Goal: Download file/media

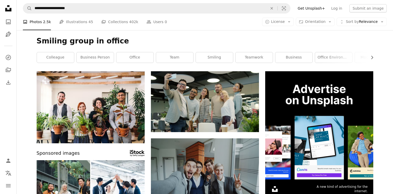
scroll to position [208, 0]
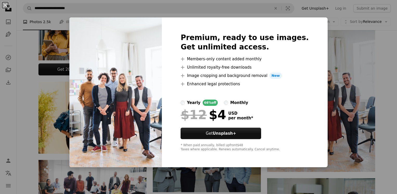
click at [380, 30] on div "An X shape Premium, ready to use images. Get unlimited access. A plus sign Memb…" at bounding box center [198, 97] width 397 height 194
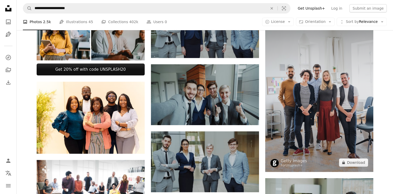
click at [324, 80] on img at bounding box center [319, 91] width 108 height 162
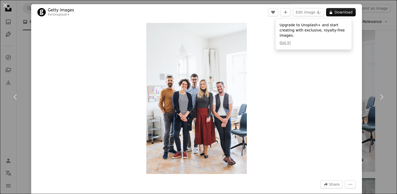
click at [369, 50] on div "An X shape Chevron left Chevron right Getty Images For Unsplash+ A heart A plus…" at bounding box center [198, 97] width 397 height 194
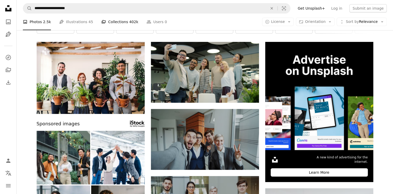
scroll to position [26, 0]
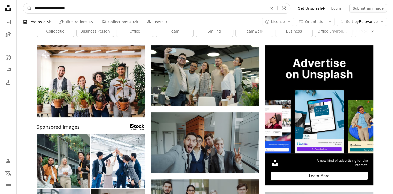
click at [131, 9] on input "**********" at bounding box center [149, 8] width 234 height 10
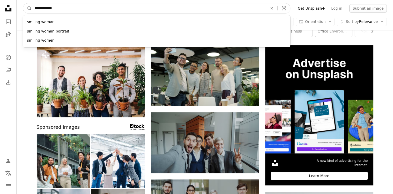
type input "**********"
click at [23, 3] on button "A magnifying glass" at bounding box center [27, 8] width 9 height 10
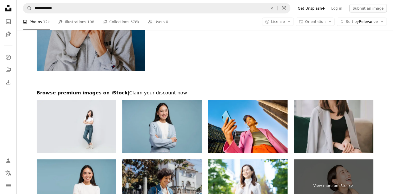
scroll to position [1104, 0]
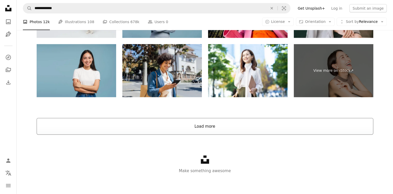
click at [198, 123] on button "Load more" at bounding box center [205, 126] width 337 height 17
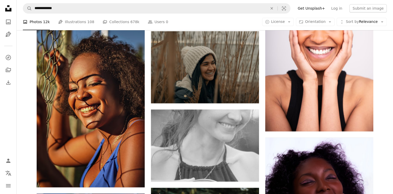
scroll to position [4320, 0]
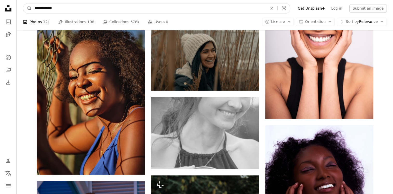
click at [84, 9] on input "**********" at bounding box center [149, 8] width 234 height 10
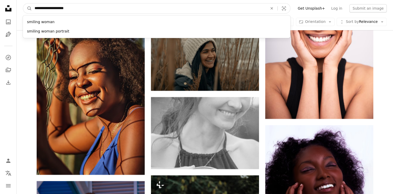
type input "**********"
click button "A magnifying glass" at bounding box center [27, 8] width 9 height 10
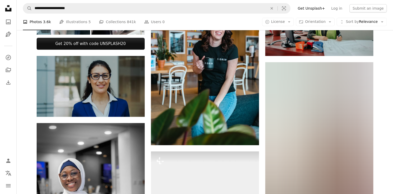
scroll to position [234, 0]
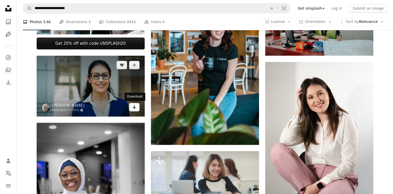
click at [137, 107] on link "Arrow pointing down" at bounding box center [134, 107] width 10 height 8
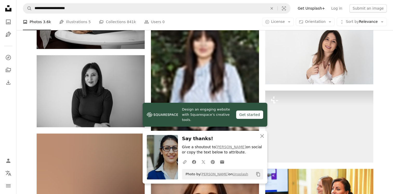
scroll to position [442, 0]
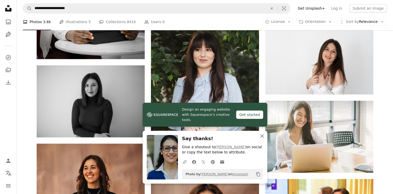
click at [263, 136] on icon "An X shape" at bounding box center [262, 136] width 6 height 6
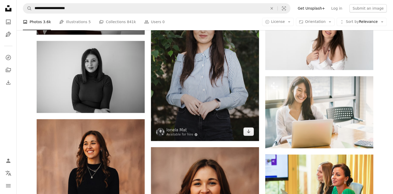
scroll to position [494, 0]
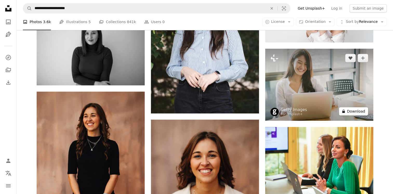
click at [358, 112] on button "A lock Download" at bounding box center [353, 111] width 29 height 8
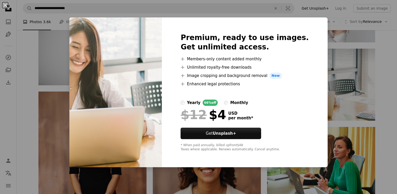
click at [390, 65] on div "An X shape Premium, ready to use images. Get unlimited access. A plus sign Memb…" at bounding box center [198, 97] width 397 height 194
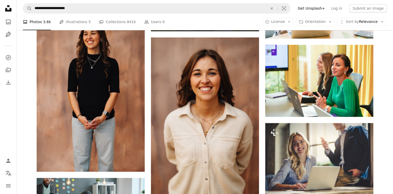
scroll to position [598, 0]
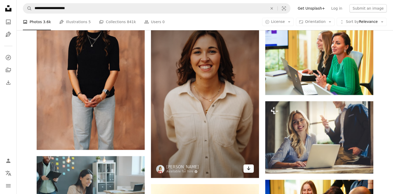
click at [252, 170] on link "Arrow pointing down" at bounding box center [248, 168] width 10 height 8
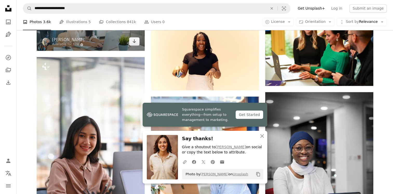
scroll to position [780, 0]
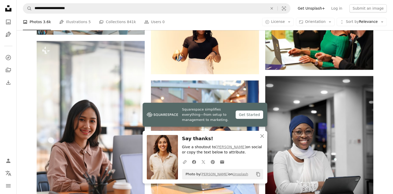
click at [29, 91] on div "Plus sign for Unsplash+ A heart A plus sign Getty Images For Unsplash+ A lock D…" at bounding box center [205, 80] width 377 height 1577
click at [264, 136] on icon "An X shape" at bounding box center [262, 136] width 6 height 6
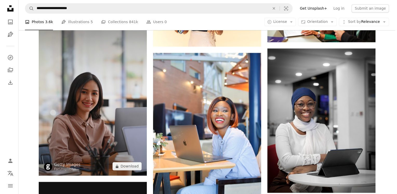
scroll to position [806, 0]
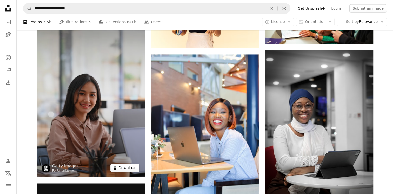
click at [122, 168] on button "A lock Download" at bounding box center [124, 167] width 29 height 8
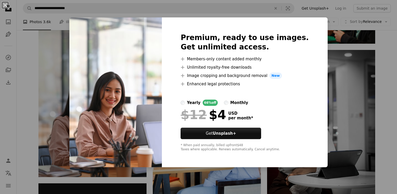
click at [383, 66] on div "An X shape Premium, ready to use images. Get unlimited access. A plus sign Memb…" at bounding box center [198, 97] width 397 height 194
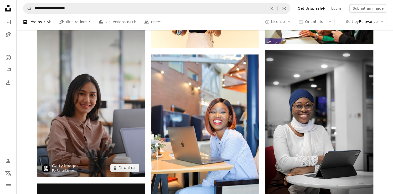
click at [107, 93] on img at bounding box center [91, 96] width 108 height 162
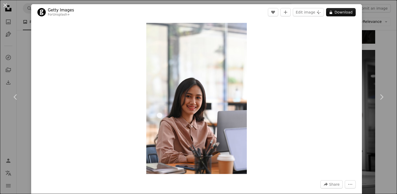
click at [103, 55] on div "Zoom in" at bounding box center [196, 98] width 331 height 156
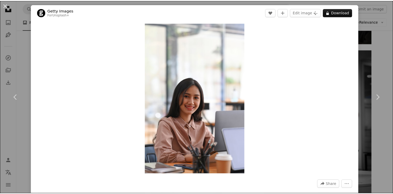
scroll to position [169, 0]
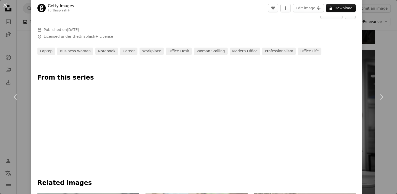
click at [382, 54] on div "An X shape Chevron left Chevron right Getty Images For Unsplash+ A heart A plus…" at bounding box center [198, 97] width 397 height 194
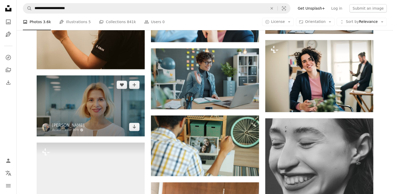
scroll to position [2209, 0]
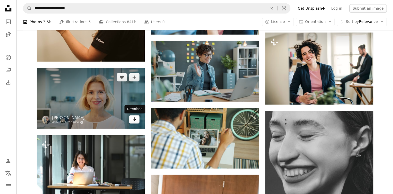
click at [134, 119] on icon "Arrow pointing down" at bounding box center [134, 119] width 4 height 6
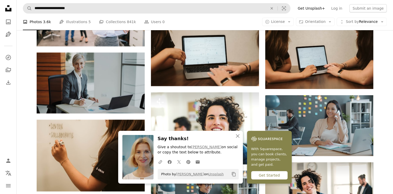
scroll to position [2079, 0]
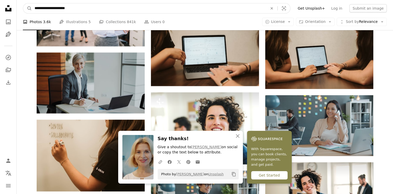
click at [122, 5] on input "**********" at bounding box center [149, 8] width 234 height 10
type input "**********"
click at [23, 3] on button "A magnifying glass" at bounding box center [27, 8] width 9 height 10
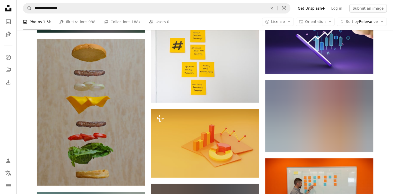
scroll to position [3482, 0]
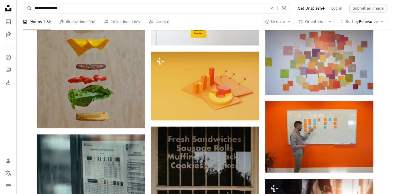
click at [113, 10] on input "**********" at bounding box center [149, 8] width 234 height 10
type input "**********"
click button "A magnifying glass" at bounding box center [27, 8] width 9 height 10
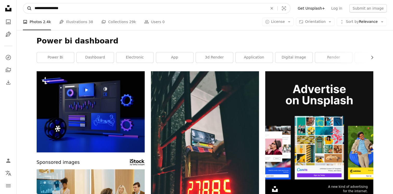
drag, startPoint x: 50, startPoint y: 8, endPoint x: 31, endPoint y: 8, distance: 18.5
click at [31, 8] on form "**********" at bounding box center [157, 8] width 268 height 10
type input "*********"
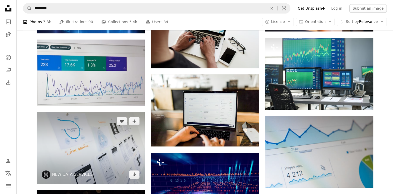
scroll to position [390, 0]
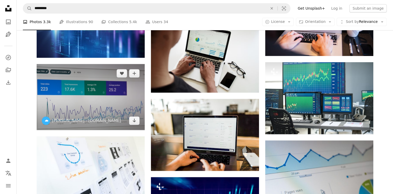
click at [82, 98] on img at bounding box center [91, 97] width 108 height 66
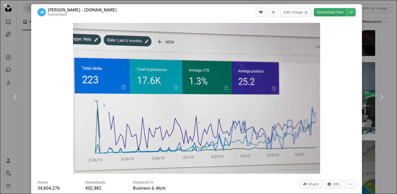
click at [319, 10] on link "Download free" at bounding box center [330, 12] width 33 height 8
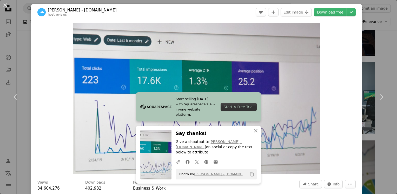
click at [16, 32] on div "An X shape Chevron left Chevron right [PERSON_NAME] - [DOMAIN_NAME] hostreviews…" at bounding box center [198, 97] width 397 height 194
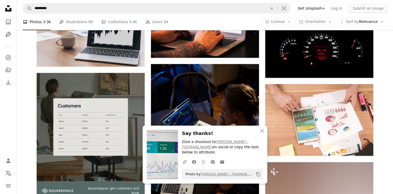
scroll to position [702, 0]
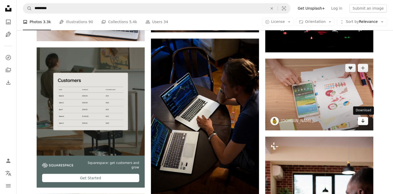
click at [364, 123] on icon "Arrow pointing down" at bounding box center [363, 120] width 4 height 6
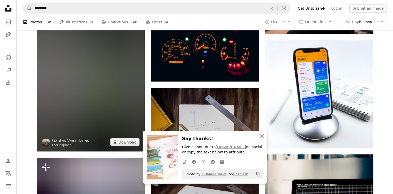
scroll to position [975, 0]
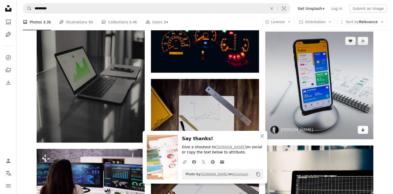
click at [363, 129] on icon "Download" at bounding box center [362, 130] width 3 height 4
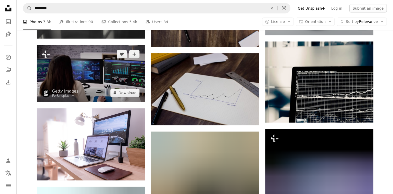
scroll to position [1079, 0]
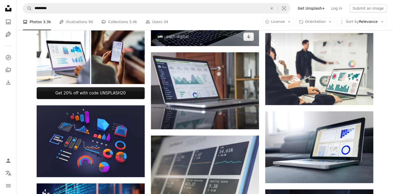
scroll to position [130, 0]
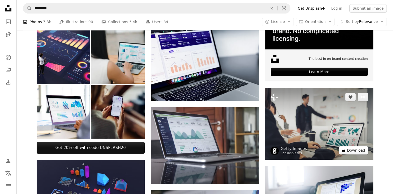
click at [354, 151] on button "A lock Download" at bounding box center [353, 150] width 29 height 8
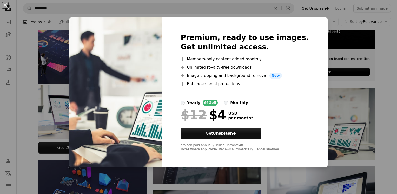
click at [387, 72] on div "An X shape Premium, ready to use images. Get unlimited access. A plus sign Memb…" at bounding box center [198, 97] width 397 height 194
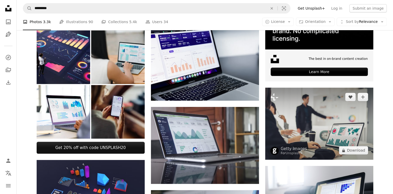
click at [321, 112] on img at bounding box center [319, 124] width 108 height 72
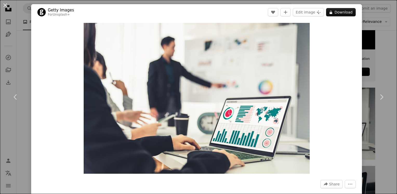
drag, startPoint x: 3, startPoint y: 14, endPoint x: 4, endPoint y: 9, distance: 4.8
click at [3, 14] on div "An X shape Chevron left Chevron right Getty Images For Unsplash+ A heart A plus…" at bounding box center [198, 97] width 397 height 194
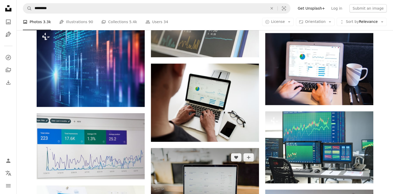
scroll to position [338, 0]
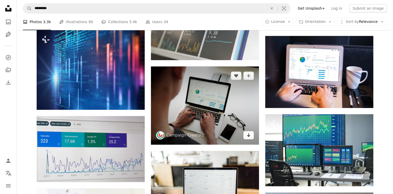
click at [249, 134] on icon "Arrow pointing down" at bounding box center [249, 135] width 4 height 6
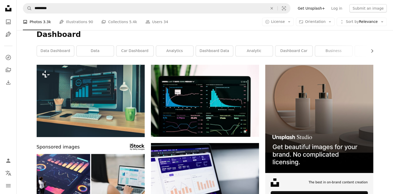
scroll to position [0, 0]
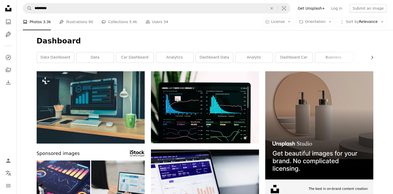
click at [84, 38] on h1 "Dashboard" at bounding box center [205, 40] width 337 height 9
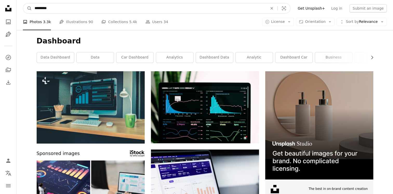
click at [61, 9] on input "*********" at bounding box center [149, 8] width 234 height 10
type input "**********"
click at [23, 3] on button "A magnifying glass" at bounding box center [27, 8] width 9 height 10
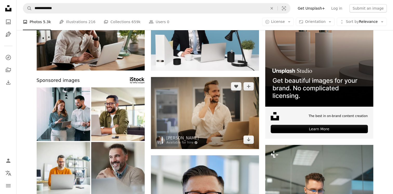
scroll to position [104, 0]
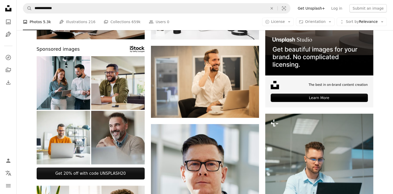
click at [120, 87] on img at bounding box center [118, 83] width 54 height 54
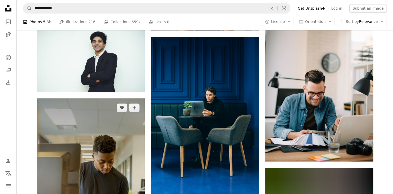
scroll to position [494, 0]
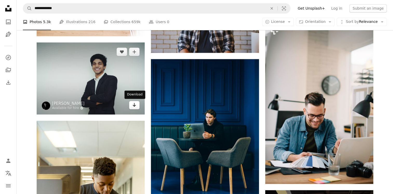
click at [133, 106] on icon "Arrow pointing down" at bounding box center [134, 105] width 4 height 6
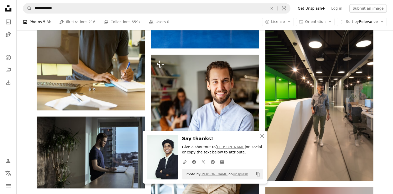
scroll to position [676, 0]
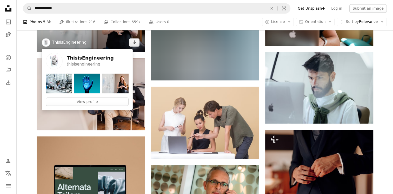
scroll to position [910, 0]
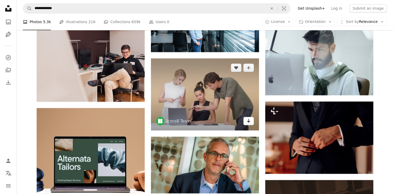
click at [249, 123] on icon "Arrow pointing down" at bounding box center [249, 120] width 4 height 6
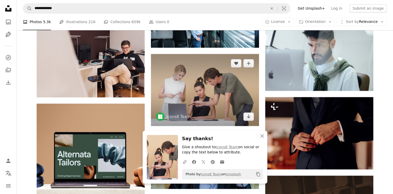
scroll to position [922, 0]
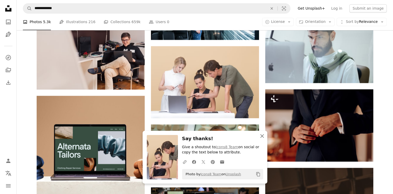
click at [261, 136] on icon "button" at bounding box center [262, 136] width 4 height 4
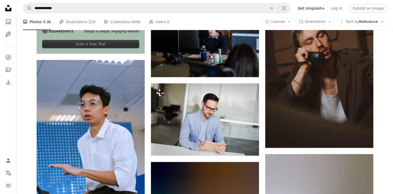
scroll to position [1156, 0]
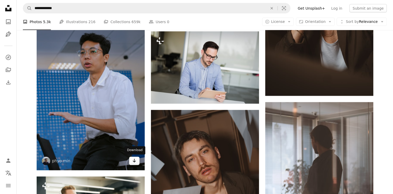
click at [134, 160] on icon "Arrow pointing down" at bounding box center [134, 160] width 4 height 6
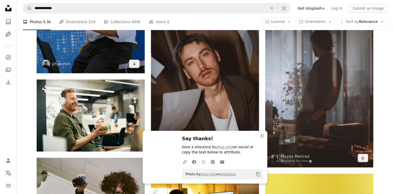
scroll to position [1260, 0]
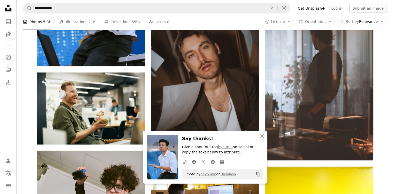
click at [392, 86] on div "Plus sign for Unsplash+ A heart A plus sign Getty Images For Unsplash+ A lock D…" at bounding box center [205, 89] width 377 height 2554
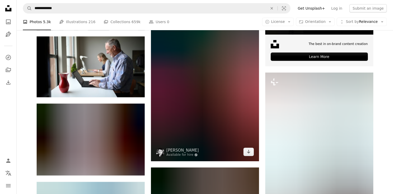
scroll to position [1909, 0]
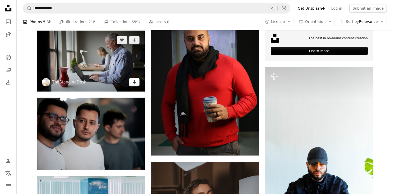
click at [134, 84] on icon "Arrow pointing down" at bounding box center [134, 82] width 4 height 6
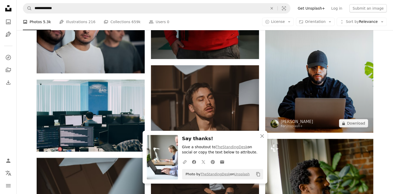
scroll to position [2013, 0]
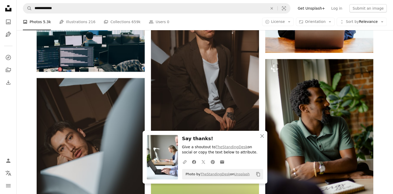
scroll to position [2065, 0]
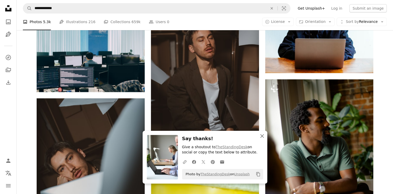
click at [263, 136] on icon "button" at bounding box center [262, 136] width 4 height 4
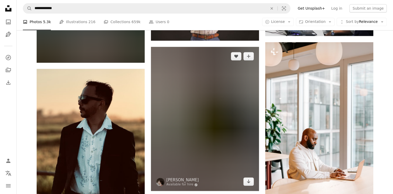
scroll to position [2585, 0]
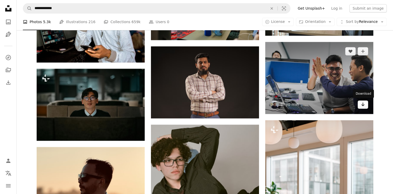
click at [364, 103] on icon "Arrow pointing down" at bounding box center [363, 104] width 4 height 6
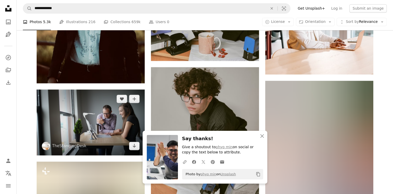
scroll to position [2767, 0]
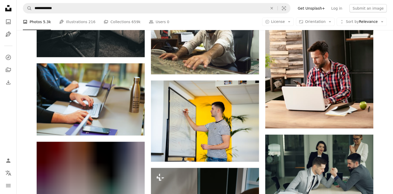
scroll to position [5210, 0]
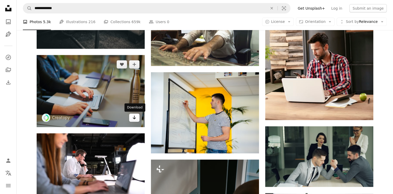
click at [136, 118] on link "Arrow pointing down" at bounding box center [134, 118] width 10 height 8
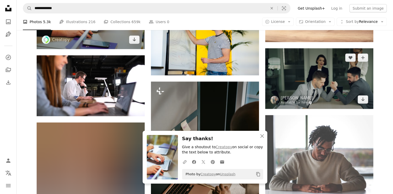
scroll to position [5314, 0]
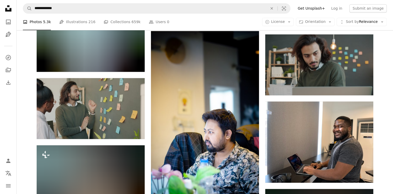
scroll to position [6769, 0]
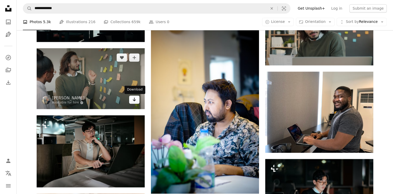
click at [135, 101] on icon "Arrow pointing down" at bounding box center [134, 99] width 4 height 6
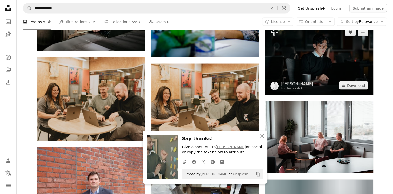
scroll to position [6951, 0]
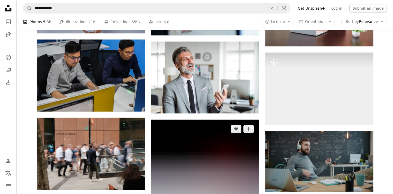
scroll to position [5755, 0]
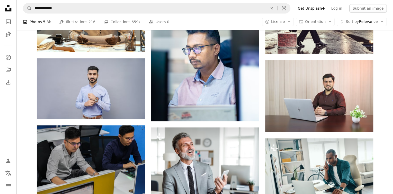
click at [8, 7] on icon "Unsplash logo Unsplash Home" at bounding box center [8, 8] width 10 height 10
